Goal: Understand process/instructions: Learn how to perform a task or action

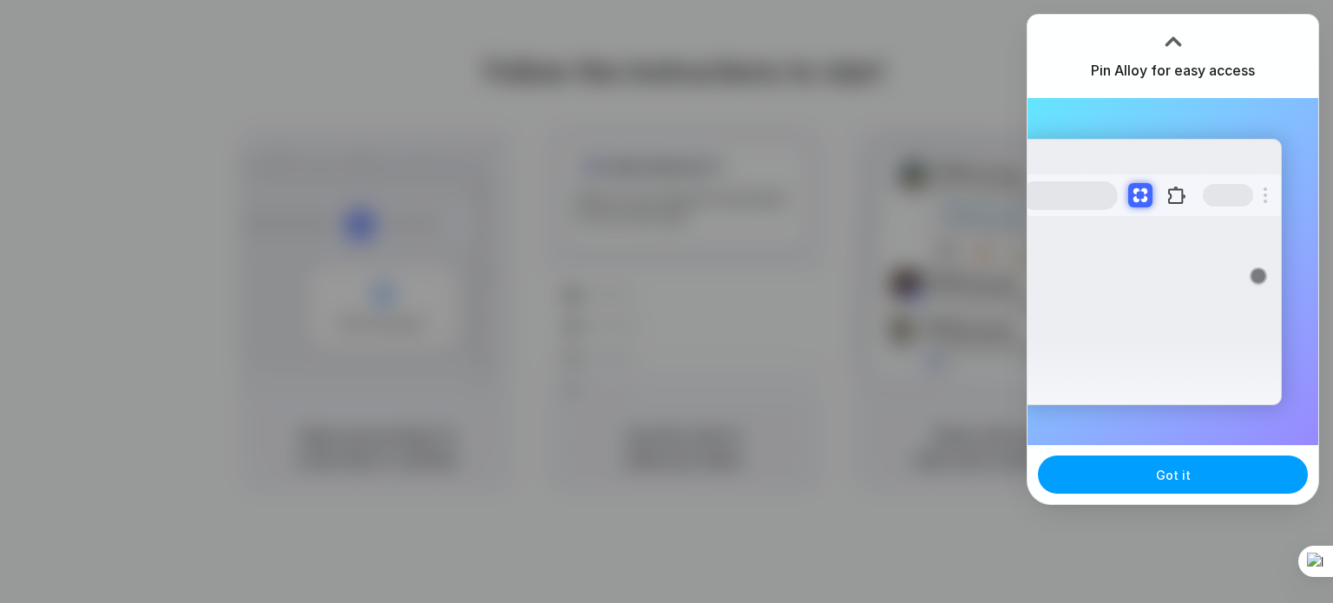
click at [1122, 484] on button "Got it" at bounding box center [1173, 475] width 270 height 38
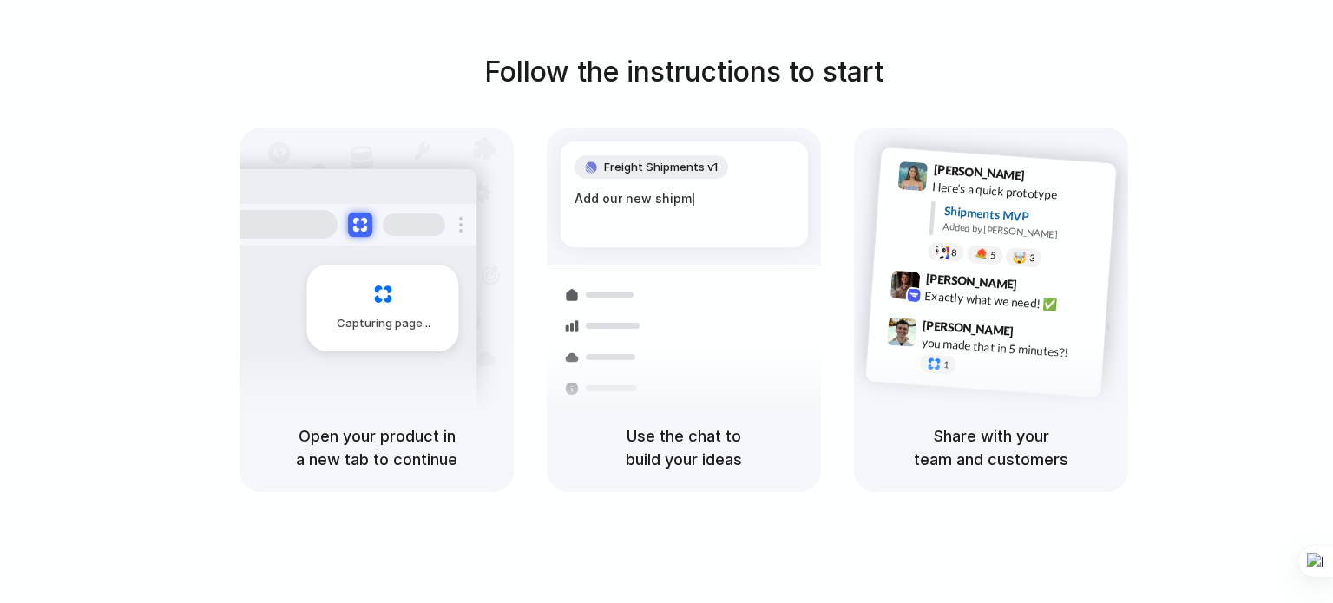
click at [423, 447] on h5 "Open your product in a new tab to continue" at bounding box center [376, 448] width 233 height 47
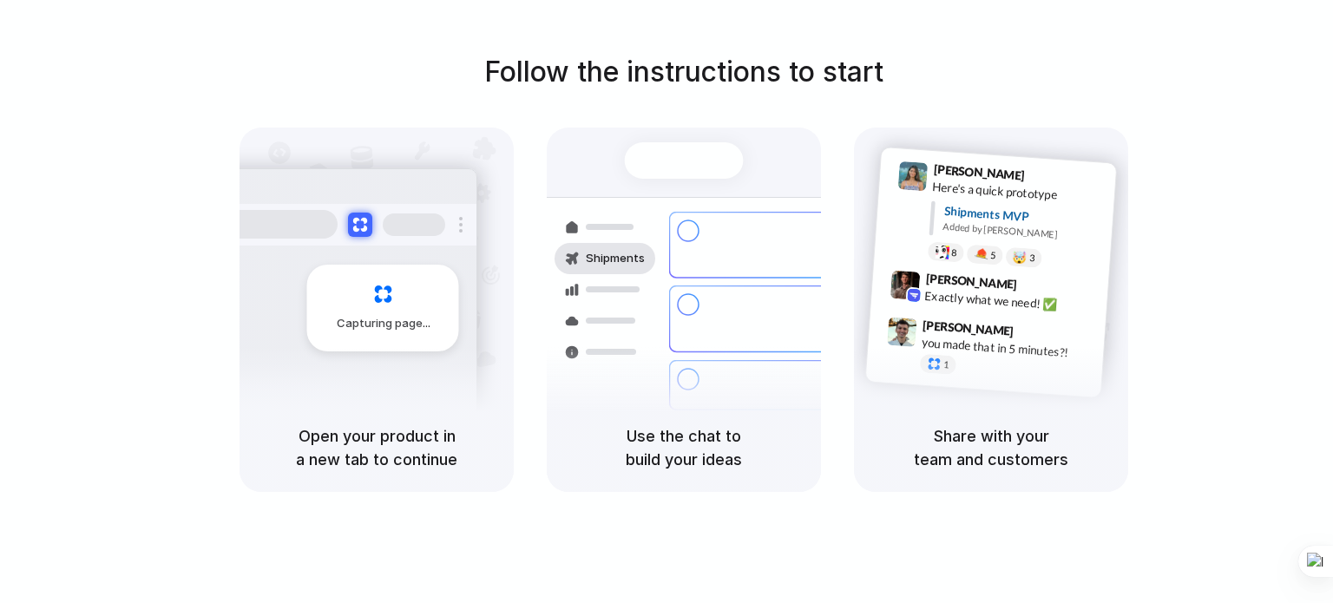
click at [219, 70] on div "Follow the instructions to start Capturing page Open your product in a new tab …" at bounding box center [683, 271] width 1333 height 441
